Goal: Book appointment/travel/reservation

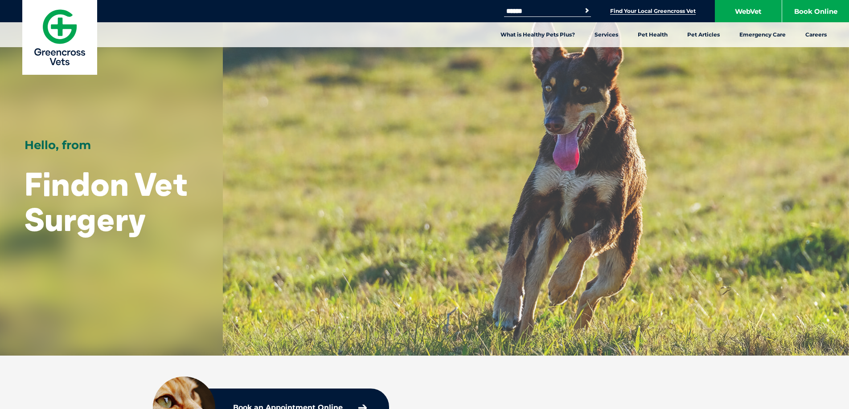
click at [648, 14] on link "Find Your Local Greencross Vet" at bounding box center [653, 11] width 86 height 7
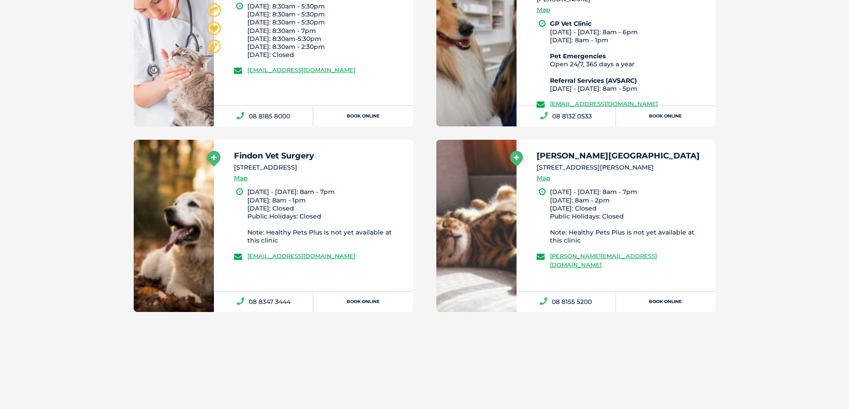
scroll to position [1140, 0]
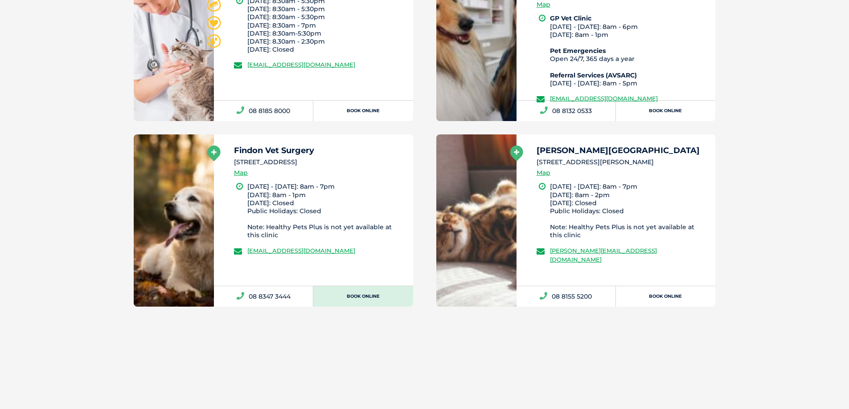
click at [360, 294] on link "Book Online" at bounding box center [362, 296] width 99 height 20
